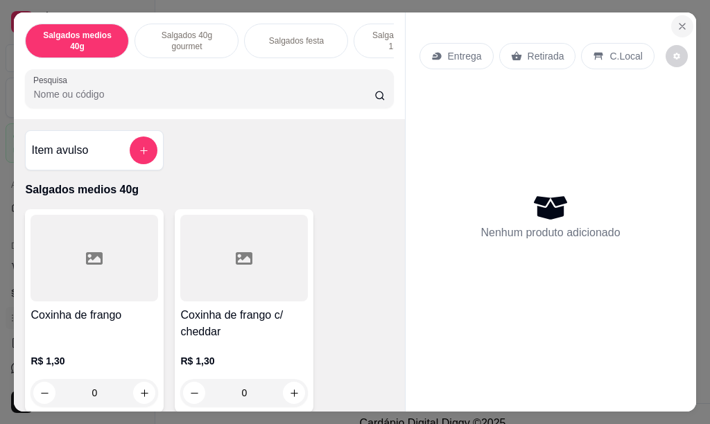
click at [676, 24] on icon "Close" at bounding box center [681, 26] width 11 height 11
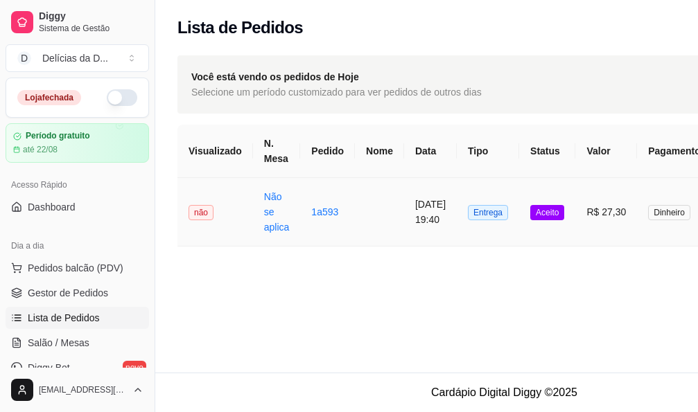
click at [432, 210] on td "[DATE] 19:40" at bounding box center [430, 212] width 53 height 69
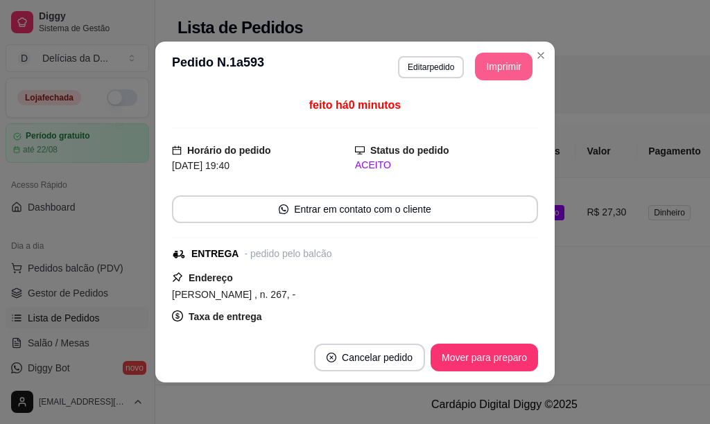
click at [487, 71] on button "Imprimir" at bounding box center [504, 67] width 58 height 28
click at [509, 70] on button "Imprimir" at bounding box center [503, 66] width 55 height 27
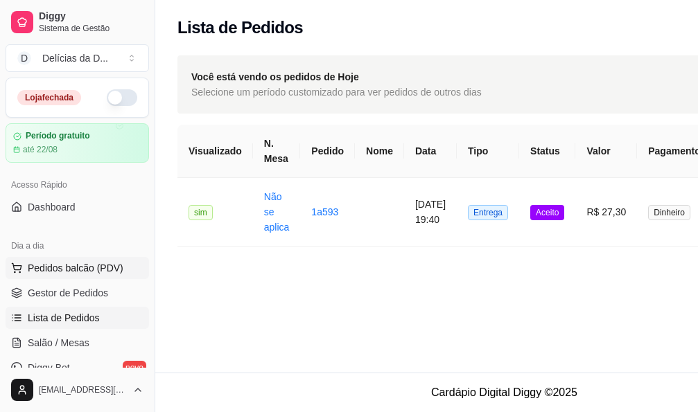
click at [76, 263] on span "Pedidos balcão (PDV)" at bounding box center [76, 268] width 96 height 14
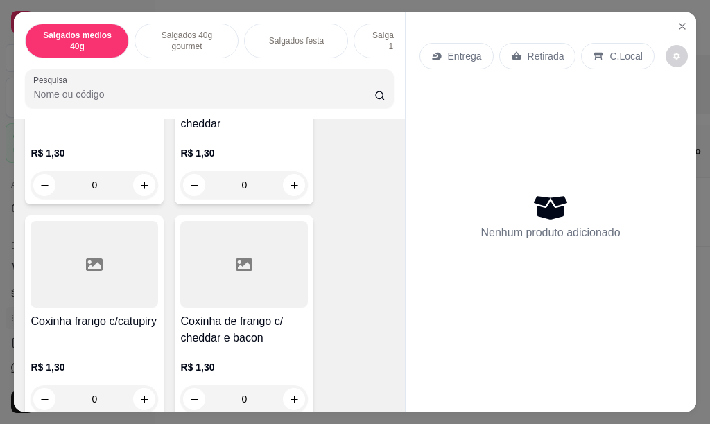
scroll to position [347, 0]
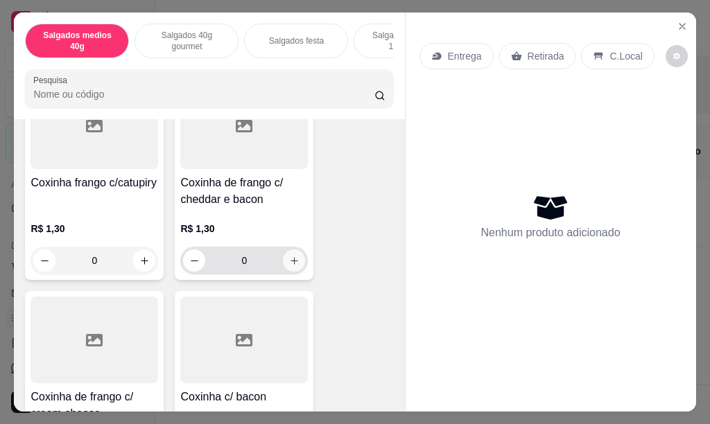
click at [289, 264] on icon "increase-product-quantity" at bounding box center [294, 261] width 10 height 10
click at [290, 264] on icon "increase-product-quantity" at bounding box center [294, 261] width 8 height 8
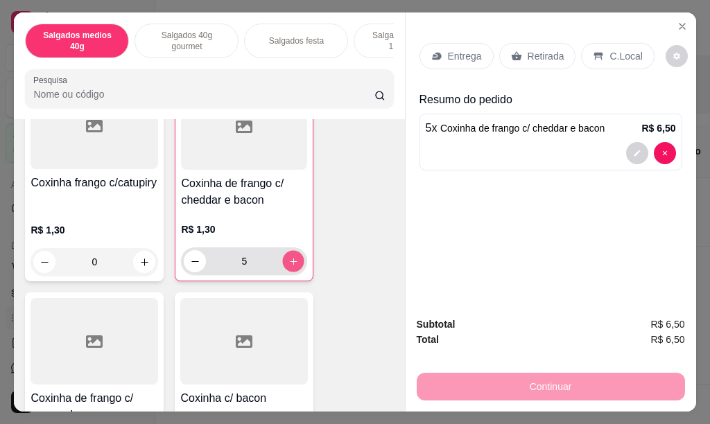
click at [290, 264] on icon "increase-product-quantity" at bounding box center [293, 261] width 7 height 7
type input "7"
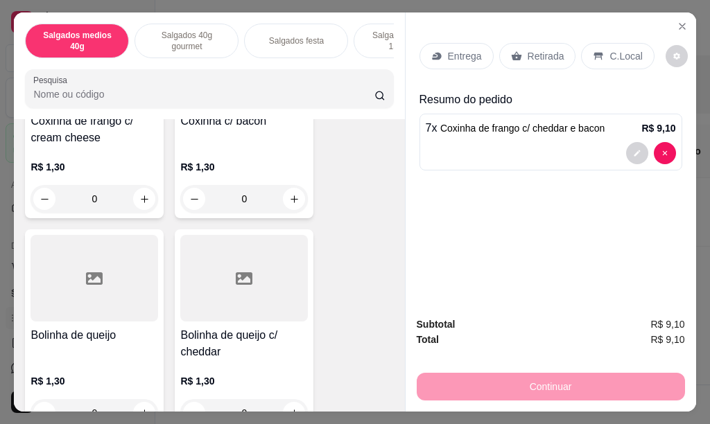
scroll to position [693, 0]
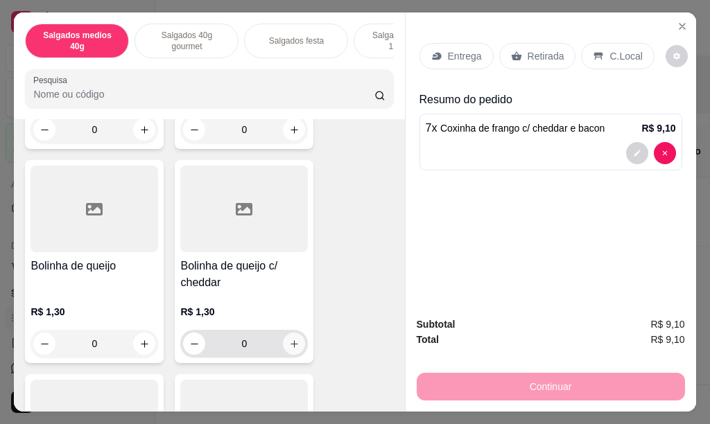
click at [290, 344] on button "increase-product-quantity" at bounding box center [294, 344] width 22 height 22
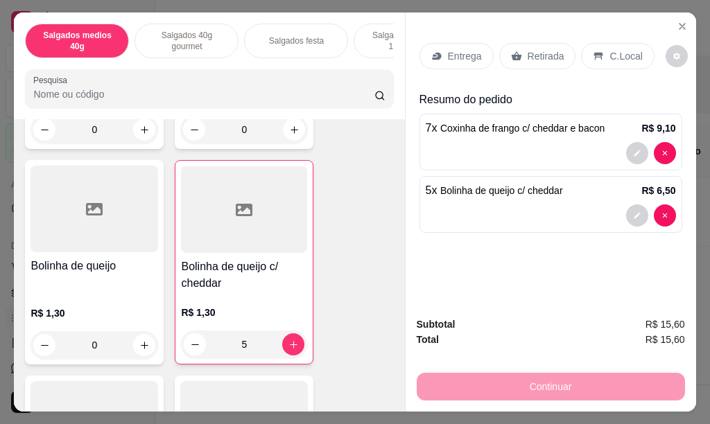
type input "5"
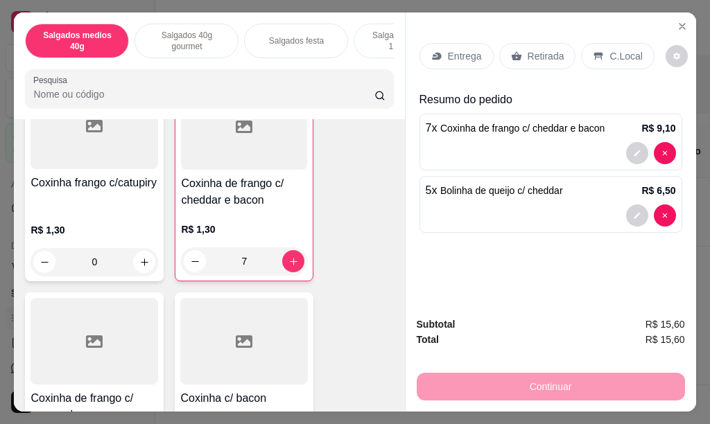
scroll to position [554, 0]
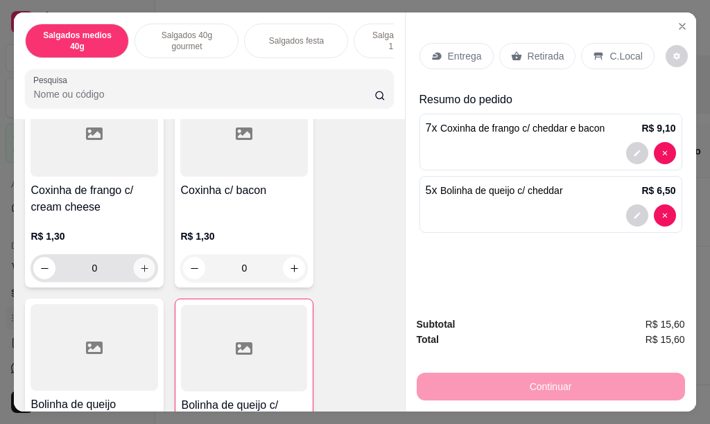
click at [139, 274] on icon "increase-product-quantity" at bounding box center [144, 268] width 10 height 10
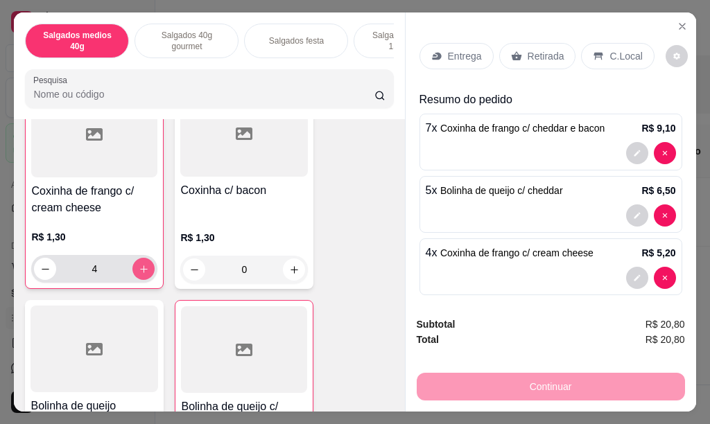
scroll to position [555, 0]
click at [40, 270] on icon "decrease-product-quantity" at bounding box center [45, 268] width 10 height 10
type input "3"
click at [464, 55] on p "Entrega" at bounding box center [465, 56] width 34 height 14
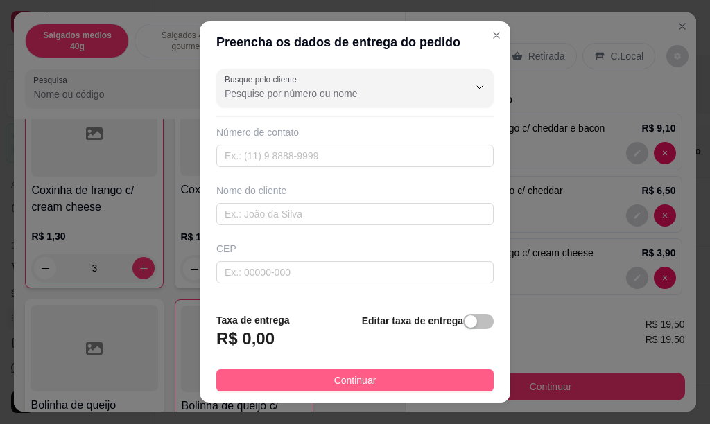
click at [320, 377] on button "Continuar" at bounding box center [354, 380] width 277 height 22
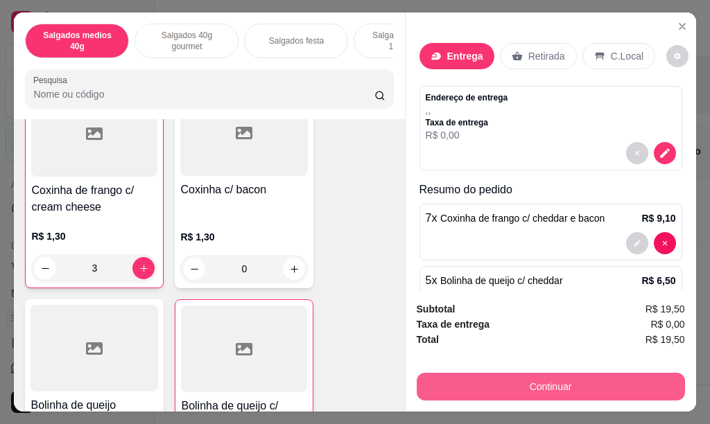
click at [541, 379] on button "Continuar" at bounding box center [551, 387] width 268 height 28
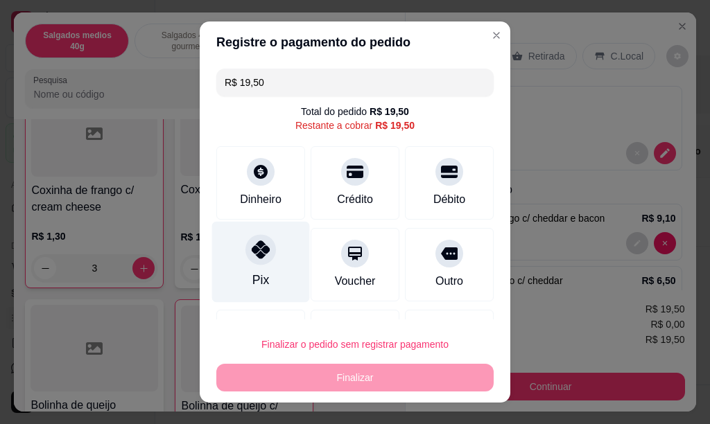
click at [253, 252] on icon at bounding box center [261, 249] width 18 height 18
type input "R$ 0,00"
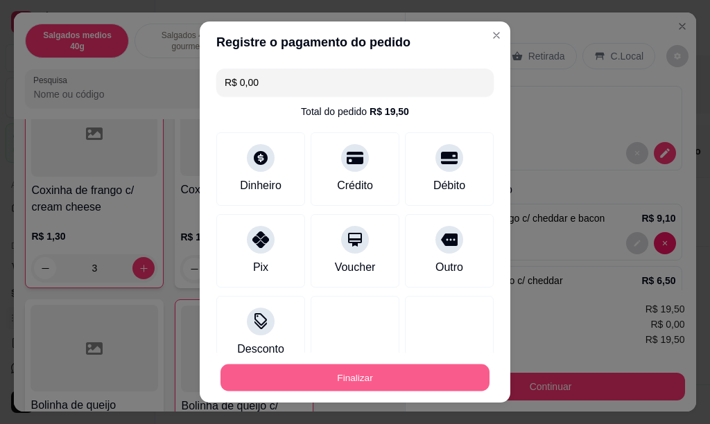
click at [346, 380] on button "Finalizar" at bounding box center [354, 378] width 269 height 27
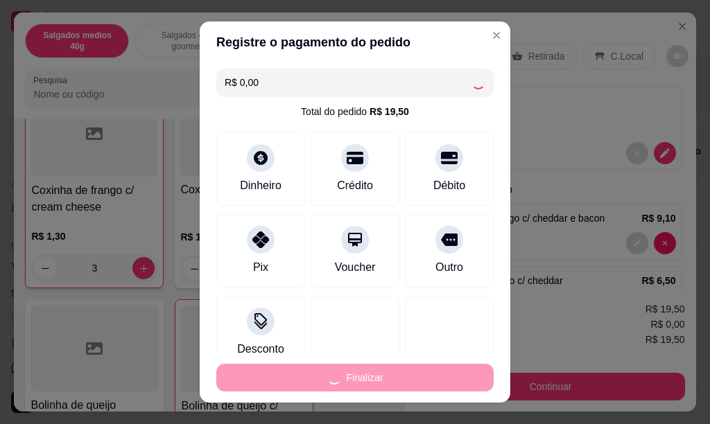
type input "0"
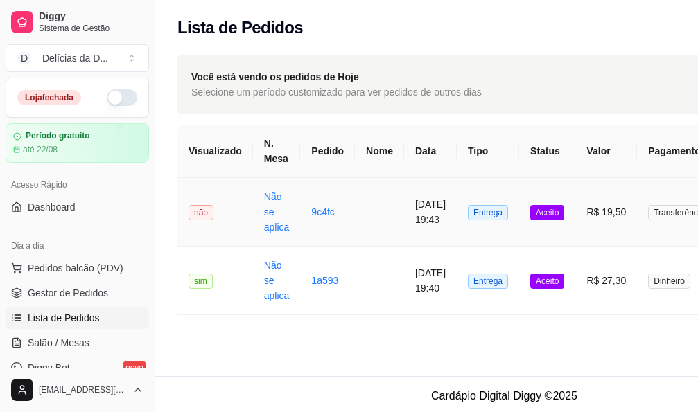
click at [428, 210] on td "[DATE] 19:43" at bounding box center [430, 212] width 53 height 69
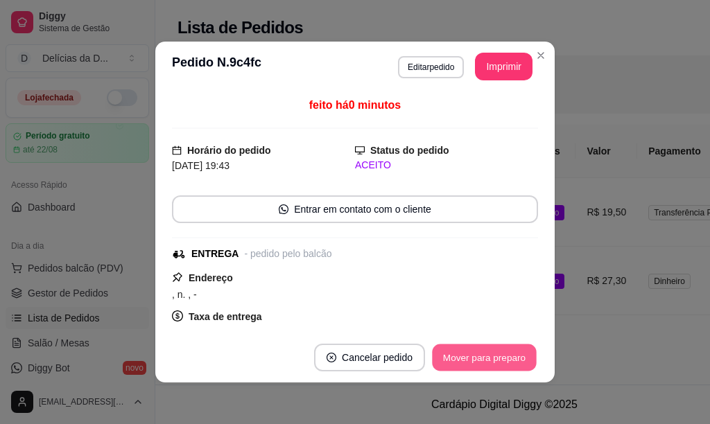
click at [491, 360] on button "Mover para preparo" at bounding box center [484, 357] width 104 height 27
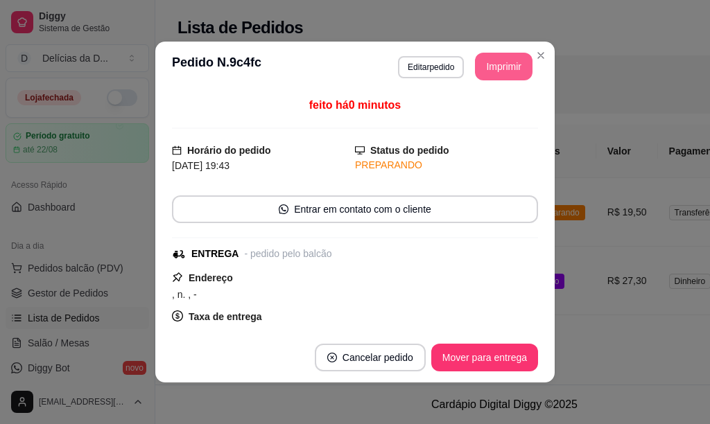
click at [498, 68] on button "Imprimir" at bounding box center [504, 67] width 58 height 28
click at [487, 71] on button "Imprimir" at bounding box center [503, 66] width 55 height 27
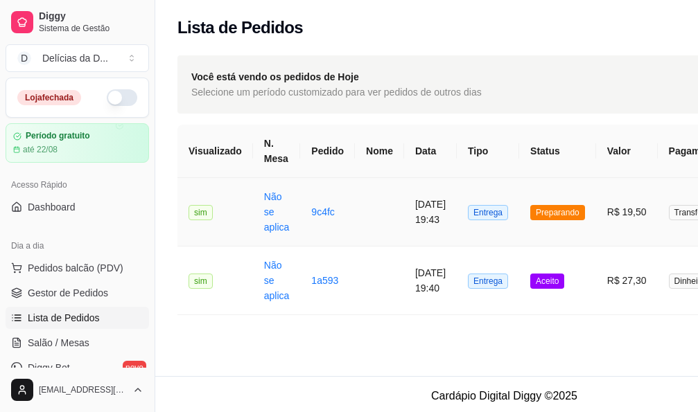
click at [433, 204] on td "[DATE] 19:43" at bounding box center [430, 212] width 53 height 69
click at [434, 268] on td "[DATE] 19:40" at bounding box center [430, 281] width 53 height 69
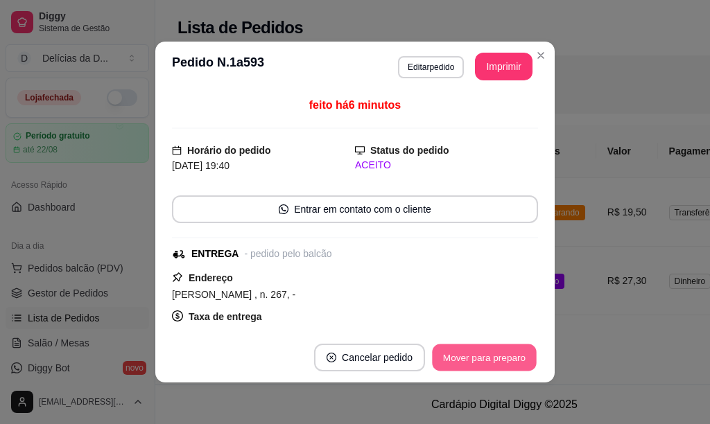
click at [471, 356] on button "Mover para preparo" at bounding box center [484, 357] width 104 height 27
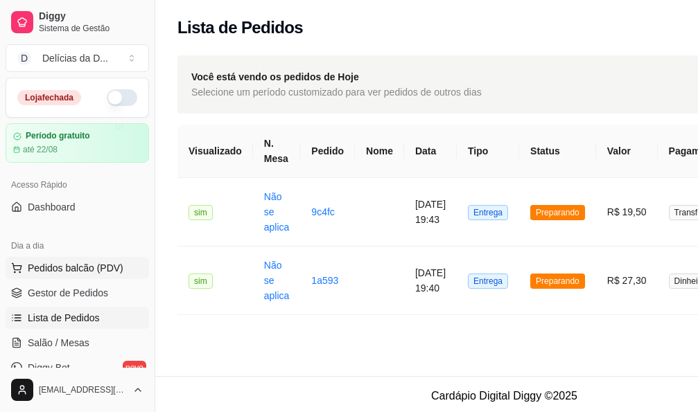
click at [93, 262] on span "Pedidos balcão (PDV)" at bounding box center [76, 268] width 96 height 14
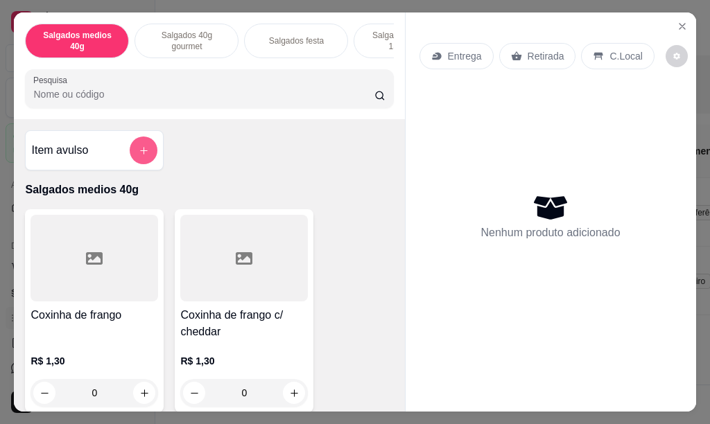
click at [141, 153] on icon "add-separate-item" at bounding box center [144, 151] width 10 height 10
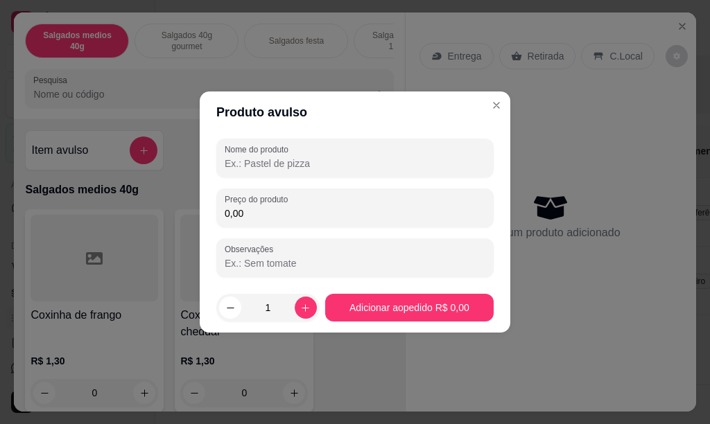
click at [299, 159] on input "Nome do produto" at bounding box center [355, 164] width 261 height 14
type input "combo 25 unid 40g"
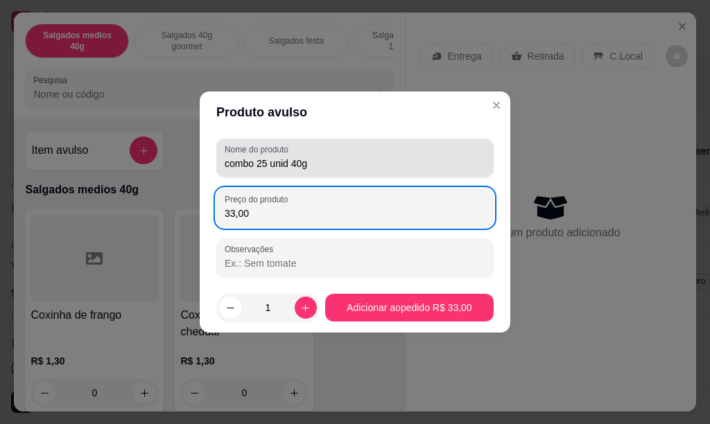
type input "33,00"
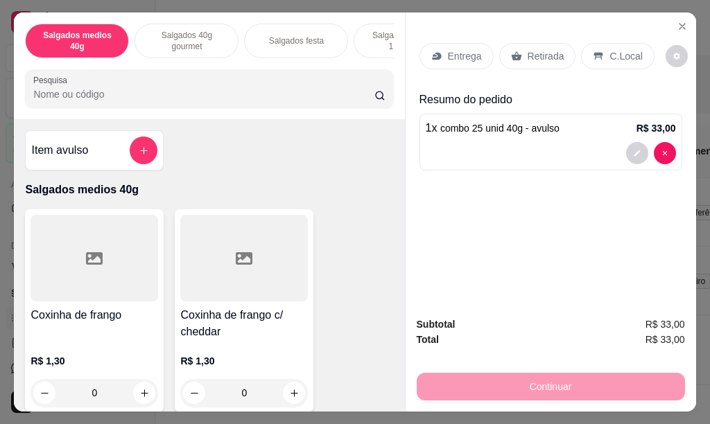
click at [448, 49] on p "Entrega" at bounding box center [465, 56] width 34 height 14
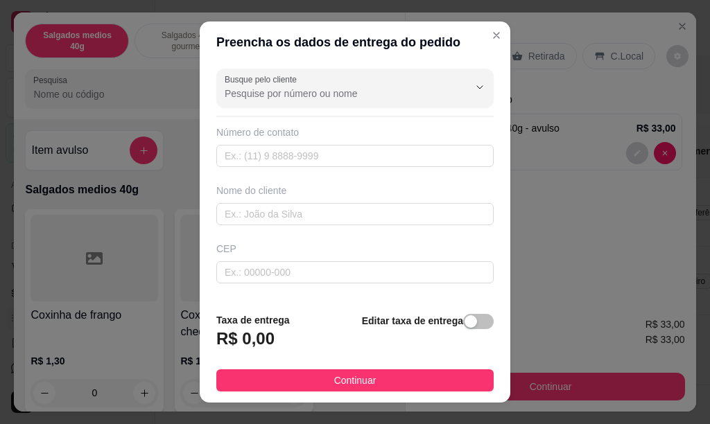
click at [270, 143] on div "Número de contato" at bounding box center [354, 146] width 277 height 42
click at [268, 159] on input "text" at bounding box center [354, 156] width 277 height 22
click at [265, 209] on input "text" at bounding box center [354, 214] width 277 height 22
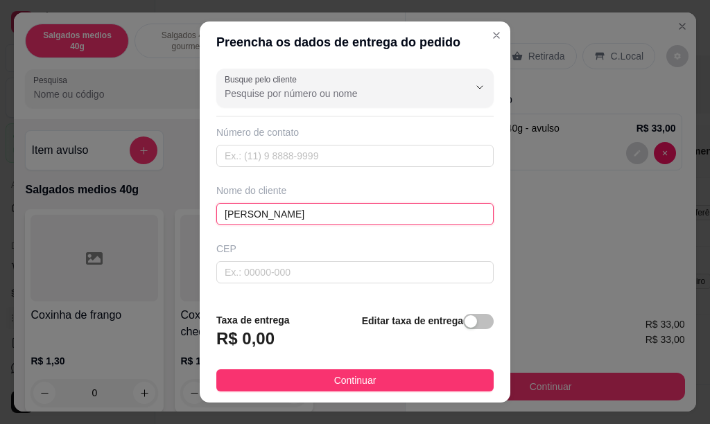
type input "[PERSON_NAME]"
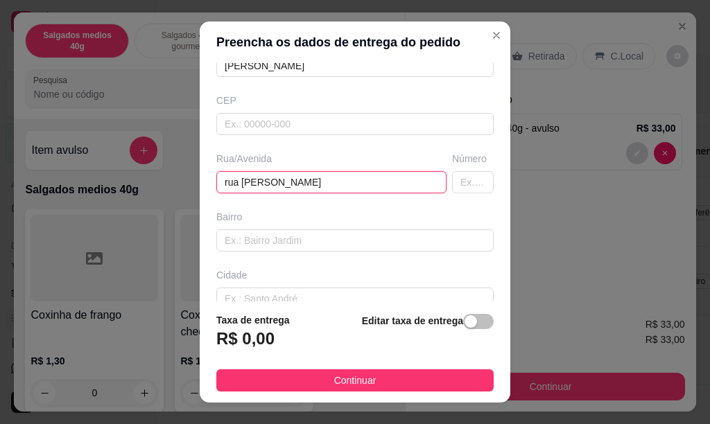
type input "rua [PERSON_NAME]"
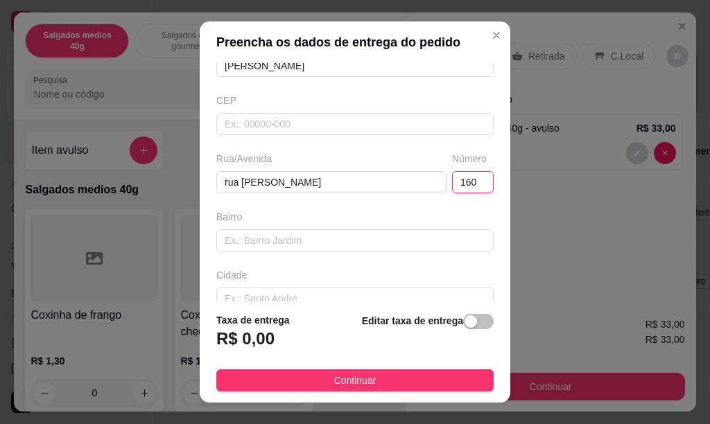
type input "160"
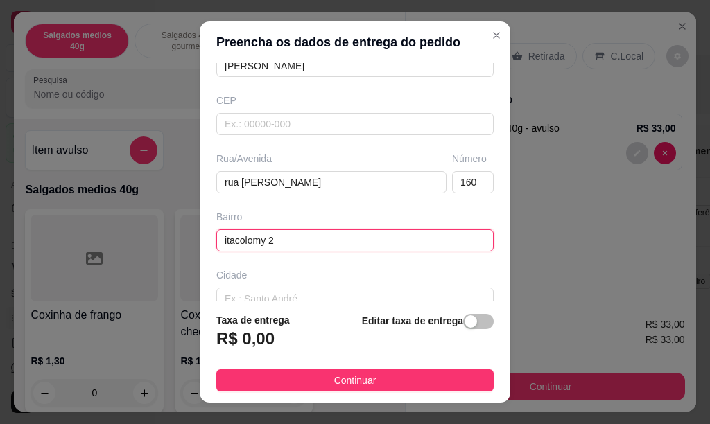
type input "itacolomy 2"
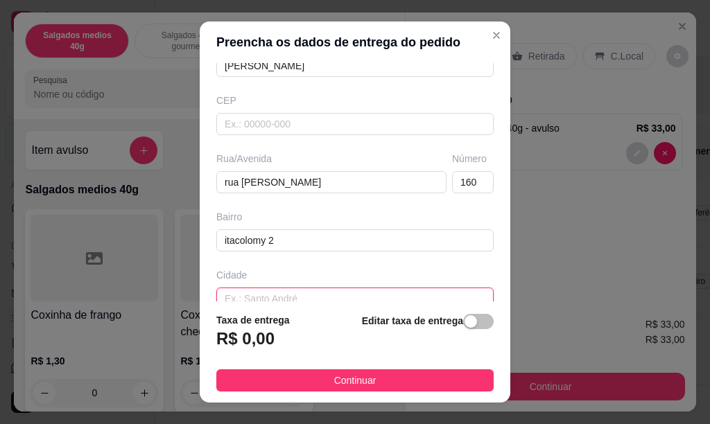
scroll to position [156, 0]
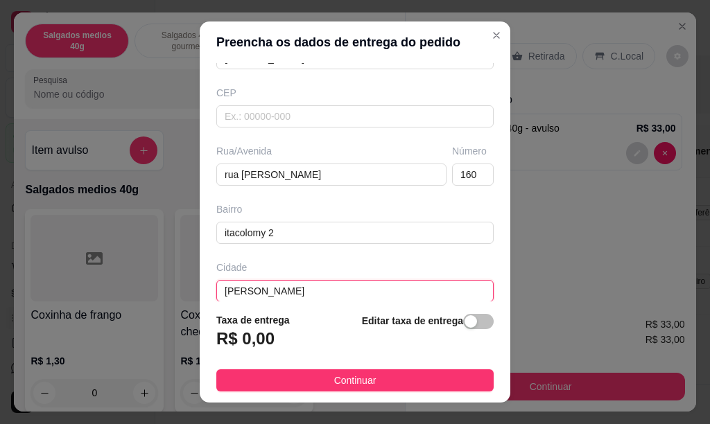
type input "[PERSON_NAME]"
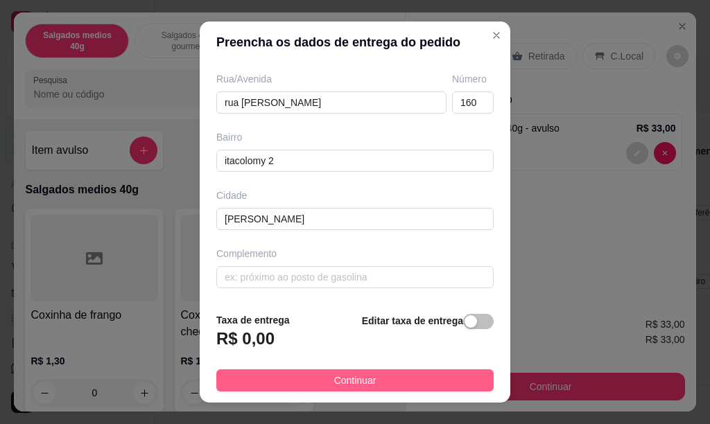
click at [339, 378] on span "Continuar" at bounding box center [355, 380] width 42 height 15
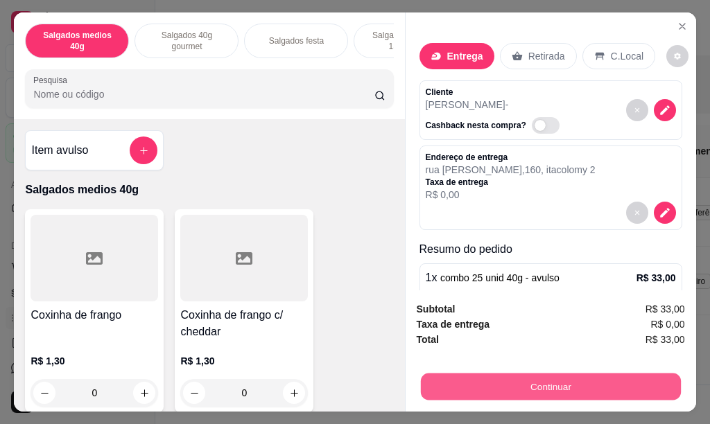
click at [448, 373] on button "Continuar" at bounding box center [550, 386] width 260 height 27
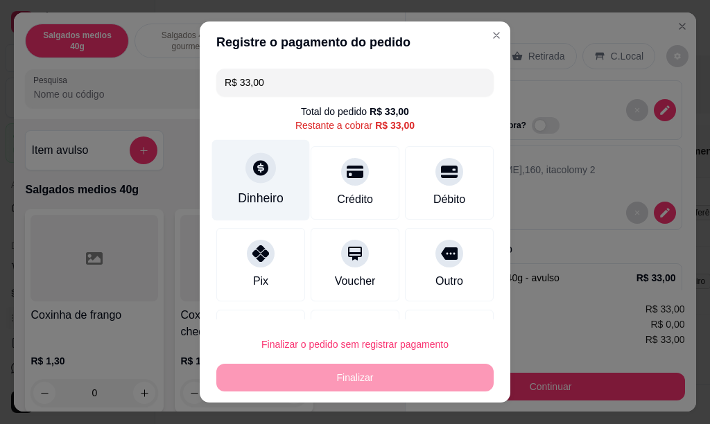
click at [231, 189] on div "Dinheiro" at bounding box center [261, 179] width 98 height 81
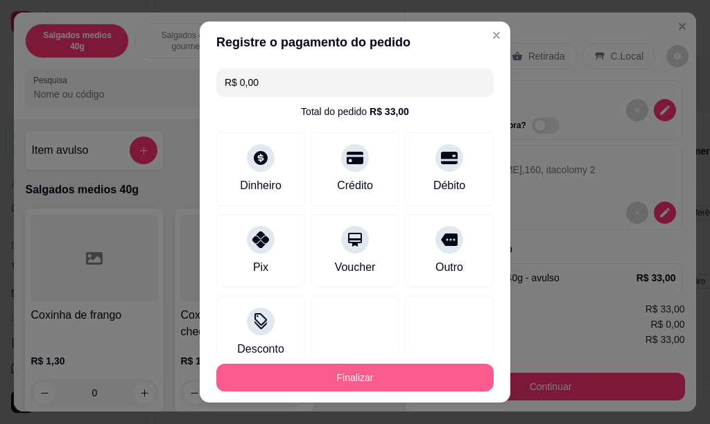
click at [328, 383] on button "Finalizar" at bounding box center [354, 378] width 277 height 28
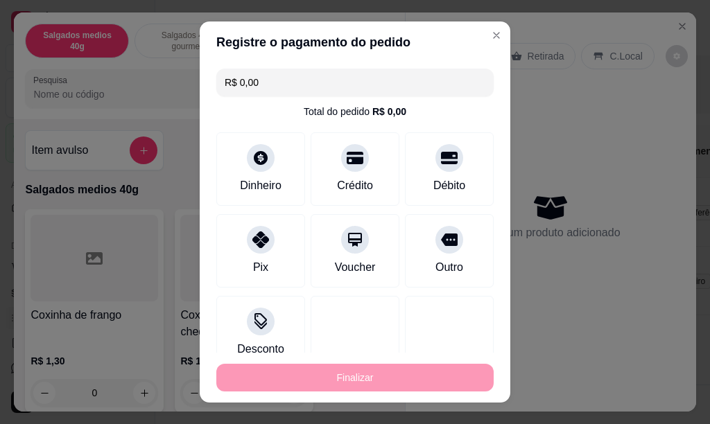
type input "-R$ 33,00"
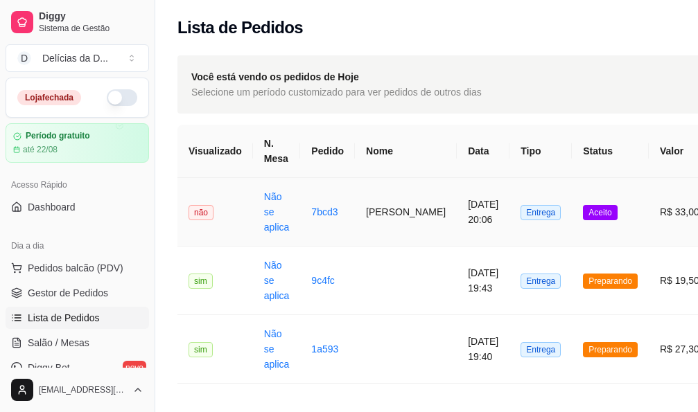
click at [520, 216] on span "Entrega" at bounding box center [540, 212] width 40 height 15
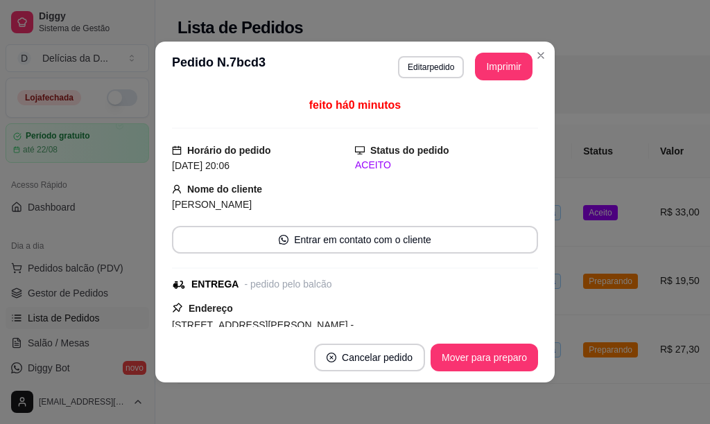
click at [500, 214] on div "feito há 0 minutos Horário do pedido [DATE] 20:06 Status do pedido ACEITO Nome …" at bounding box center [355, 212] width 366 height 230
click at [480, 67] on button "Imprimir" at bounding box center [504, 67] width 58 height 28
click at [453, 365] on button "Mover para preparo" at bounding box center [484, 357] width 104 height 27
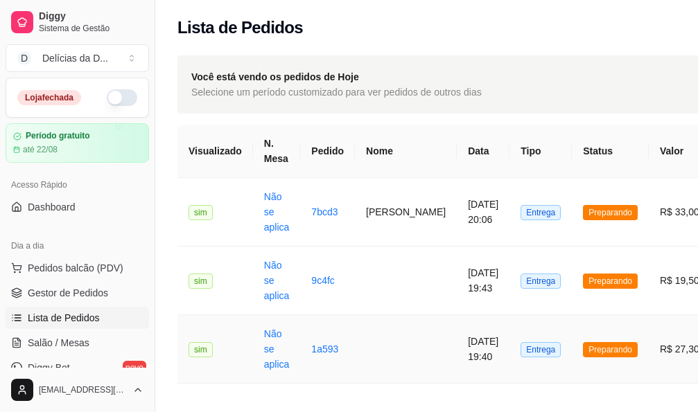
click at [457, 341] on td "[DATE] 19:40" at bounding box center [483, 349] width 53 height 69
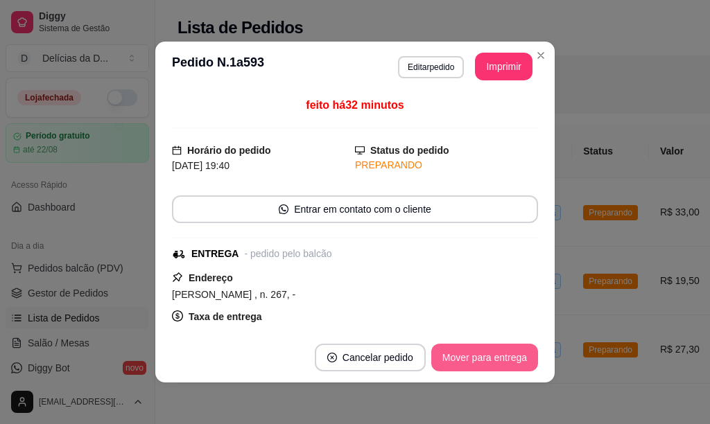
click at [468, 357] on button "Mover para entrega" at bounding box center [484, 358] width 107 height 28
click at [468, 357] on button "Mover para finalizado" at bounding box center [480, 358] width 115 height 28
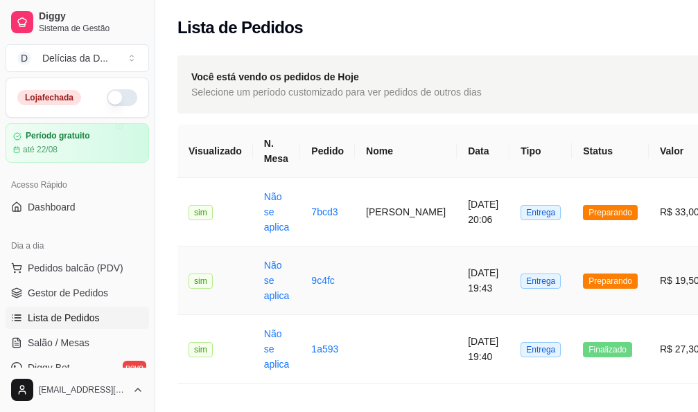
click at [457, 281] on td "[DATE] 19:43" at bounding box center [483, 281] width 53 height 69
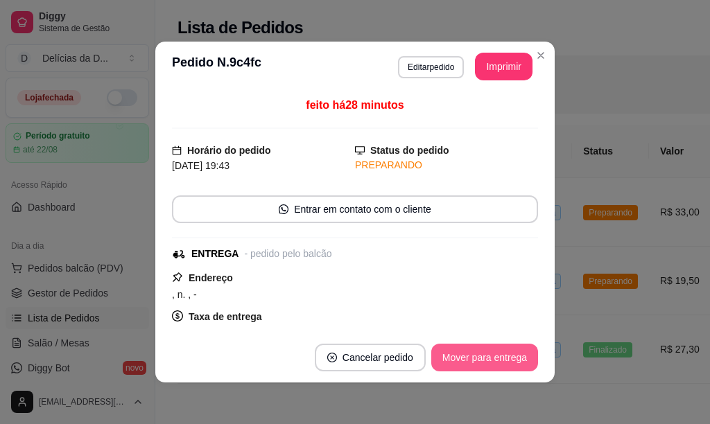
click at [489, 362] on button "Mover para entrega" at bounding box center [484, 358] width 107 height 28
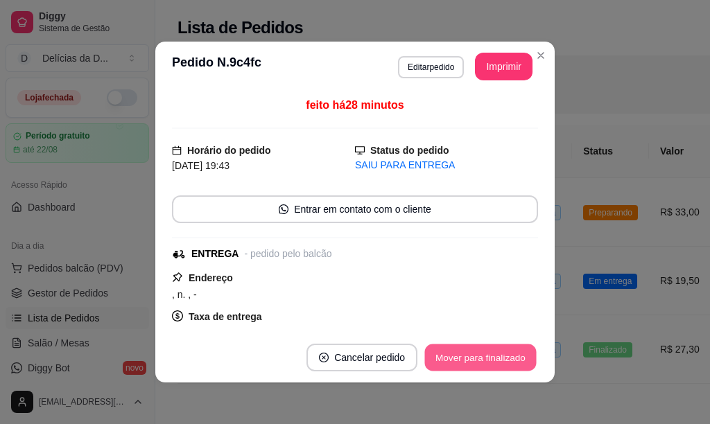
click at [489, 359] on button "Mover para finalizado" at bounding box center [481, 357] width 112 height 27
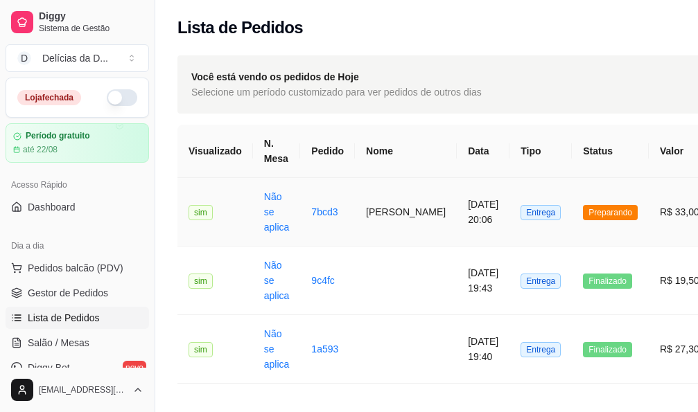
click at [367, 212] on td "[PERSON_NAME]" at bounding box center [406, 212] width 102 height 69
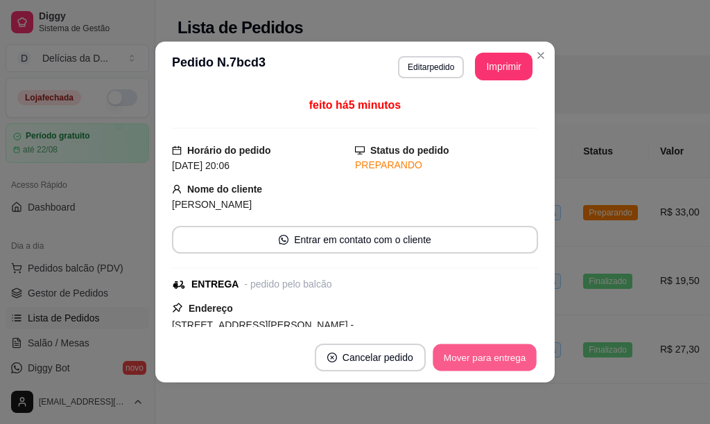
click at [466, 362] on button "Mover para entrega" at bounding box center [484, 357] width 104 height 27
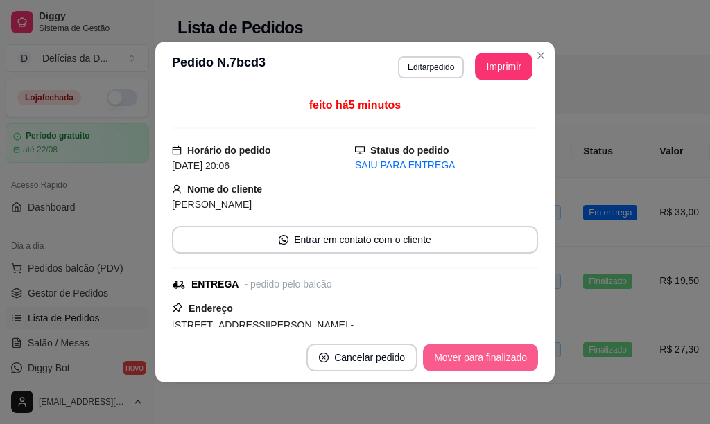
click at [464, 352] on button "Mover para finalizado" at bounding box center [480, 358] width 115 height 28
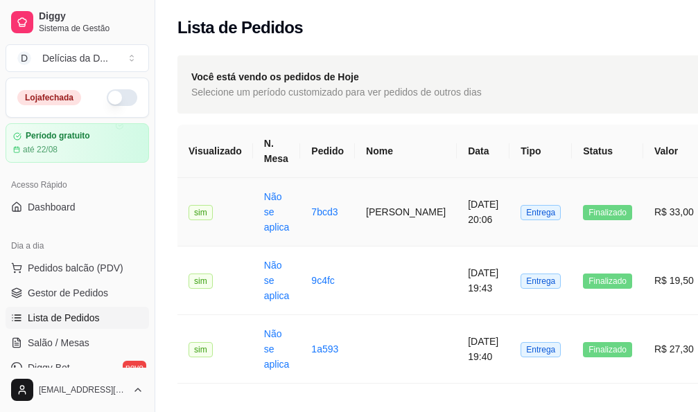
click at [376, 212] on td "[PERSON_NAME]" at bounding box center [406, 212] width 102 height 69
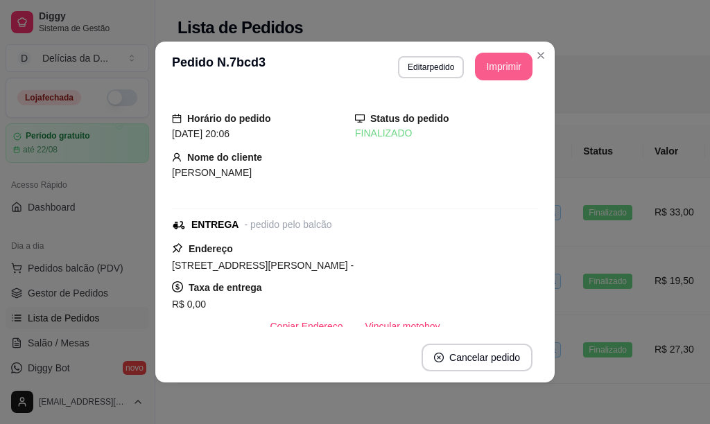
click at [487, 75] on button "Imprimir" at bounding box center [504, 67] width 58 height 28
click at [490, 69] on button "Imprimir" at bounding box center [504, 67] width 58 height 28
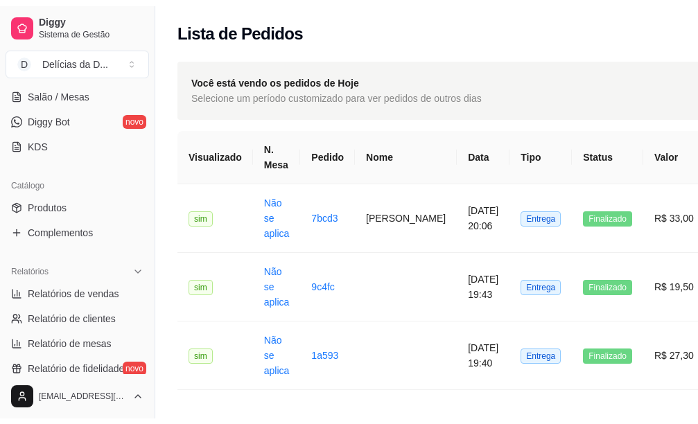
scroll to position [347, 0]
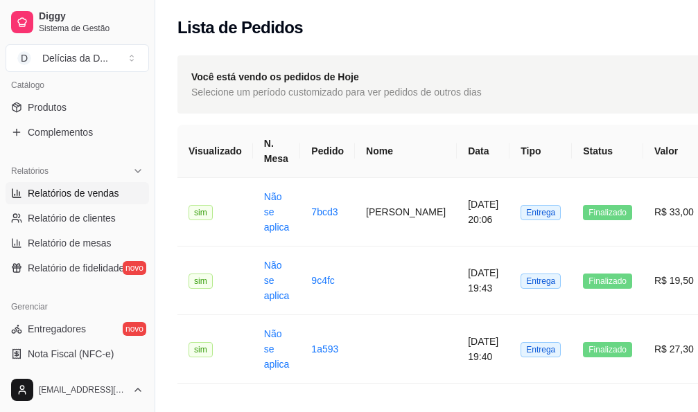
click at [99, 195] on span "Relatórios de vendas" at bounding box center [73, 193] width 91 height 14
select select "ALL"
select select "0"
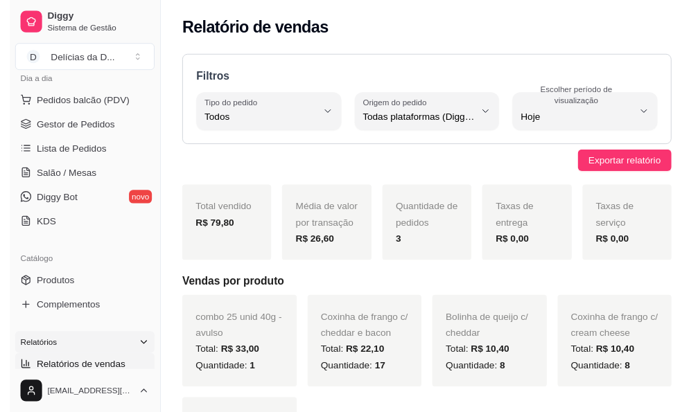
scroll to position [69, 0]
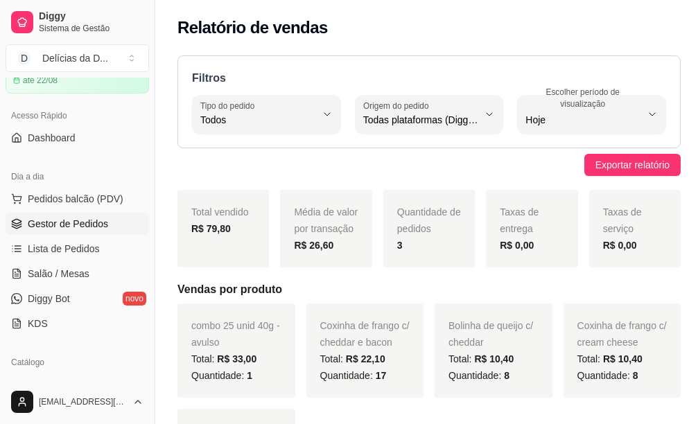
click at [80, 222] on span "Gestor de Pedidos" at bounding box center [68, 224] width 80 height 14
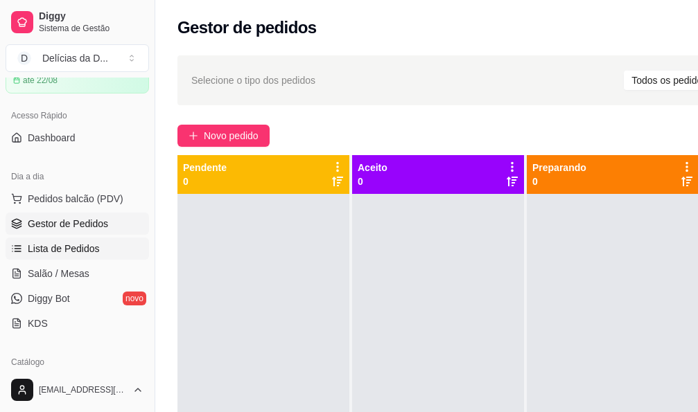
click at [73, 247] on span "Lista de Pedidos" at bounding box center [64, 249] width 72 height 14
